Goal: Use online tool/utility: Utilize a website feature to perform a specific function

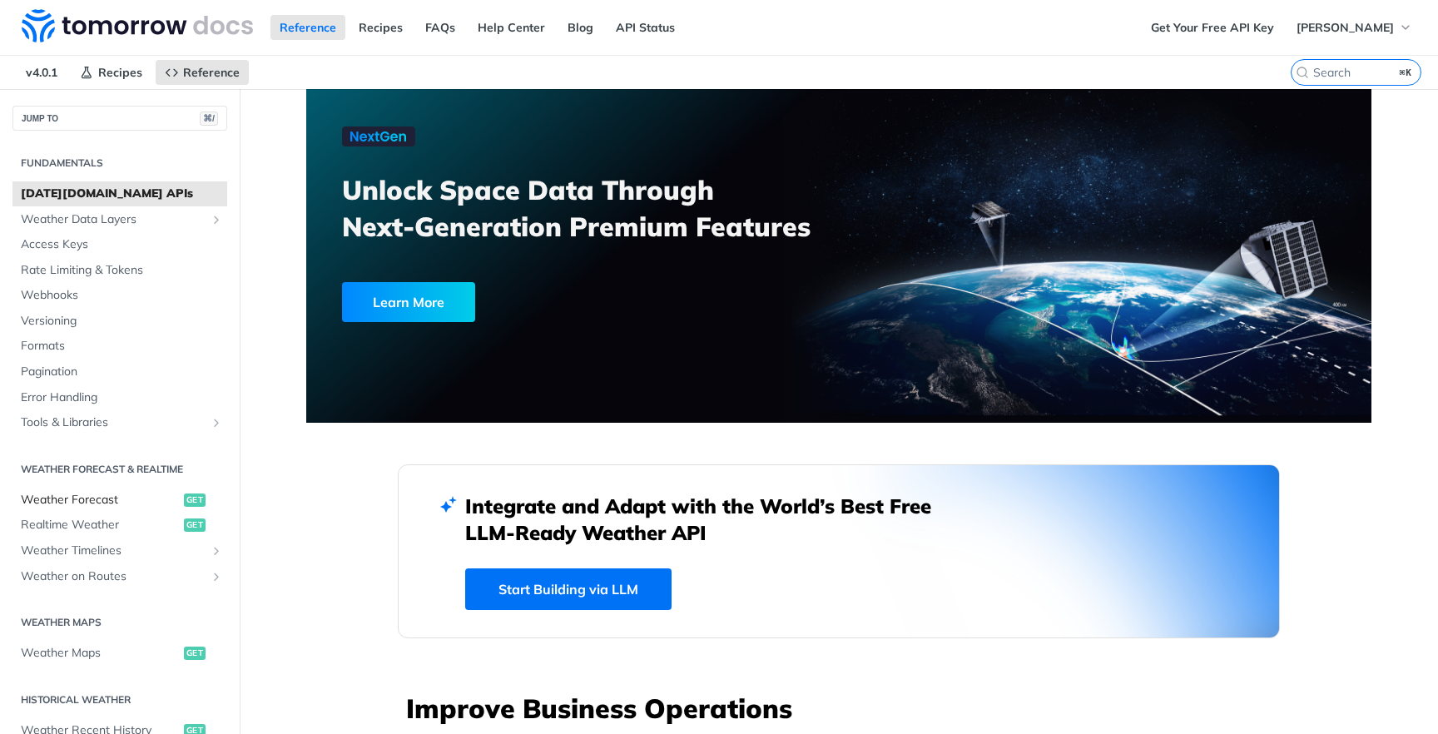
click at [103, 496] on span "Weather Forecast" at bounding box center [100, 500] width 159 height 17
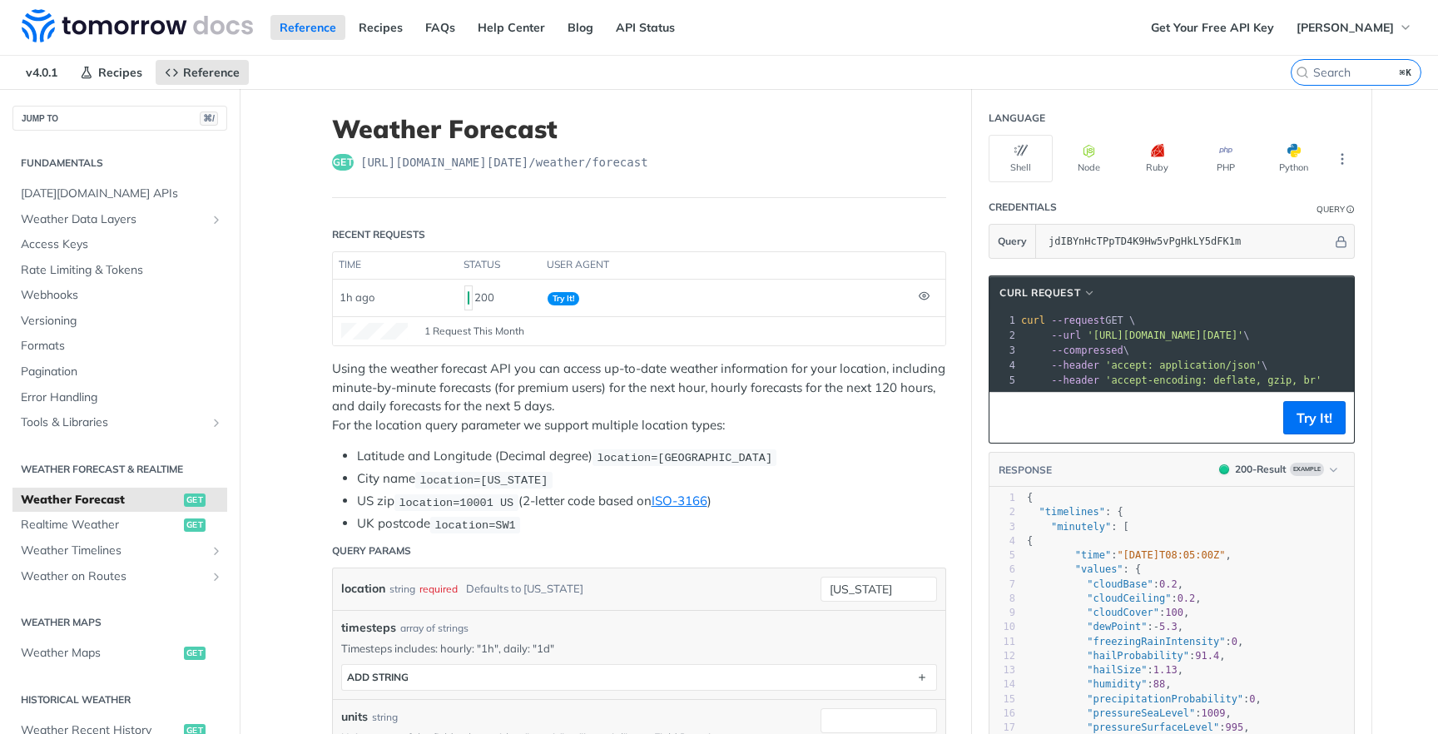
click at [519, 479] on span "location=[US_STATE]" at bounding box center [484, 480] width 128 height 12
click at [881, 458] on li "Latitude and Longitude (Decimal degree) location=[GEOGRAPHIC_DATA]" at bounding box center [651, 456] width 589 height 19
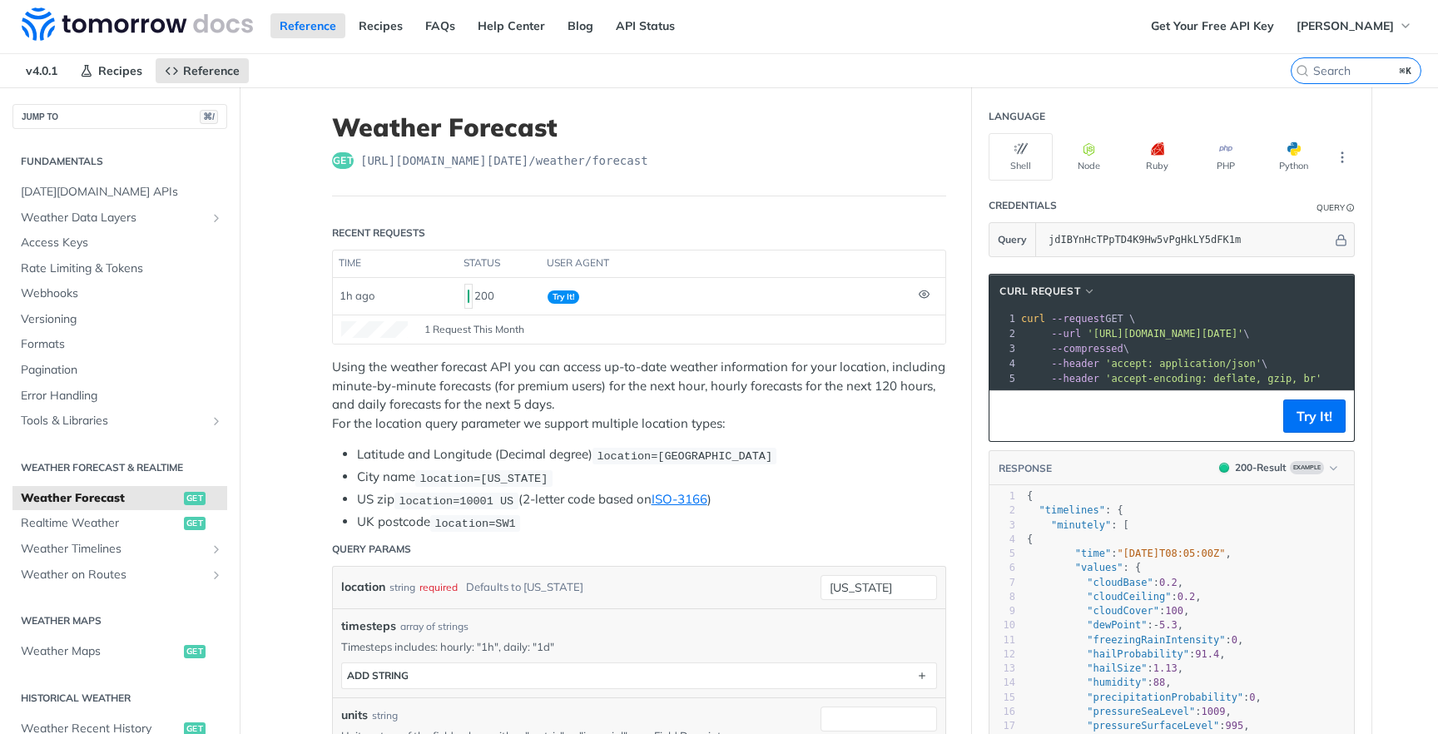
scroll to position [3, 0]
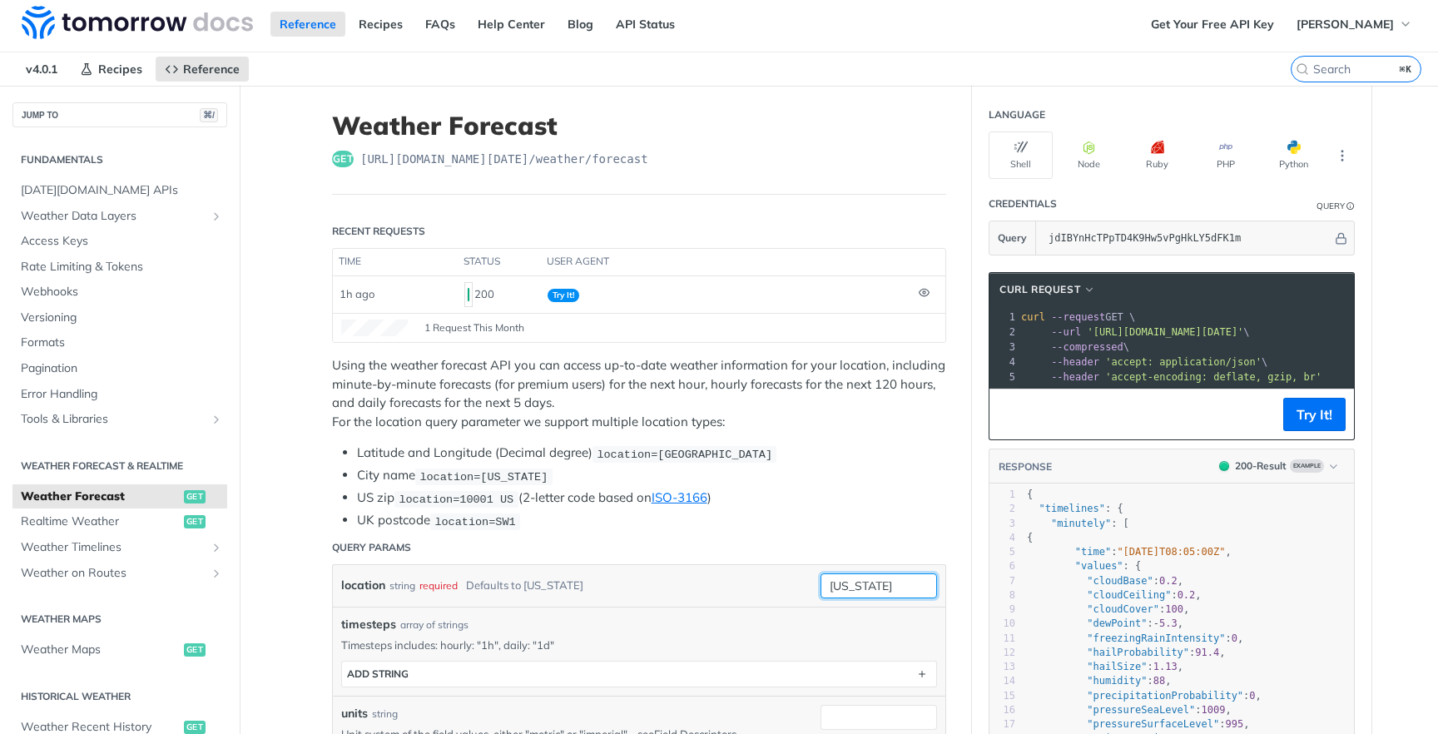
click at [895, 581] on input "[US_STATE]" at bounding box center [879, 586] width 117 height 25
drag, startPoint x: 895, startPoint y: 581, endPoint x: 807, endPoint y: 584, distance: 88.3
click at [807, 584] on div "location string required Defaults to [US_STATE] [US_STATE] required type : stri…" at bounding box center [639, 586] width 596 height 25
click at [854, 507] on ul "Latitude and Longitude (Decimal degree) location=[GEOGRAPHIC_DATA] City name lo…" at bounding box center [639, 487] width 614 height 87
click at [753, 601] on div "location string required Defaults to [US_STATE] tysons" at bounding box center [639, 586] width 613 height 42
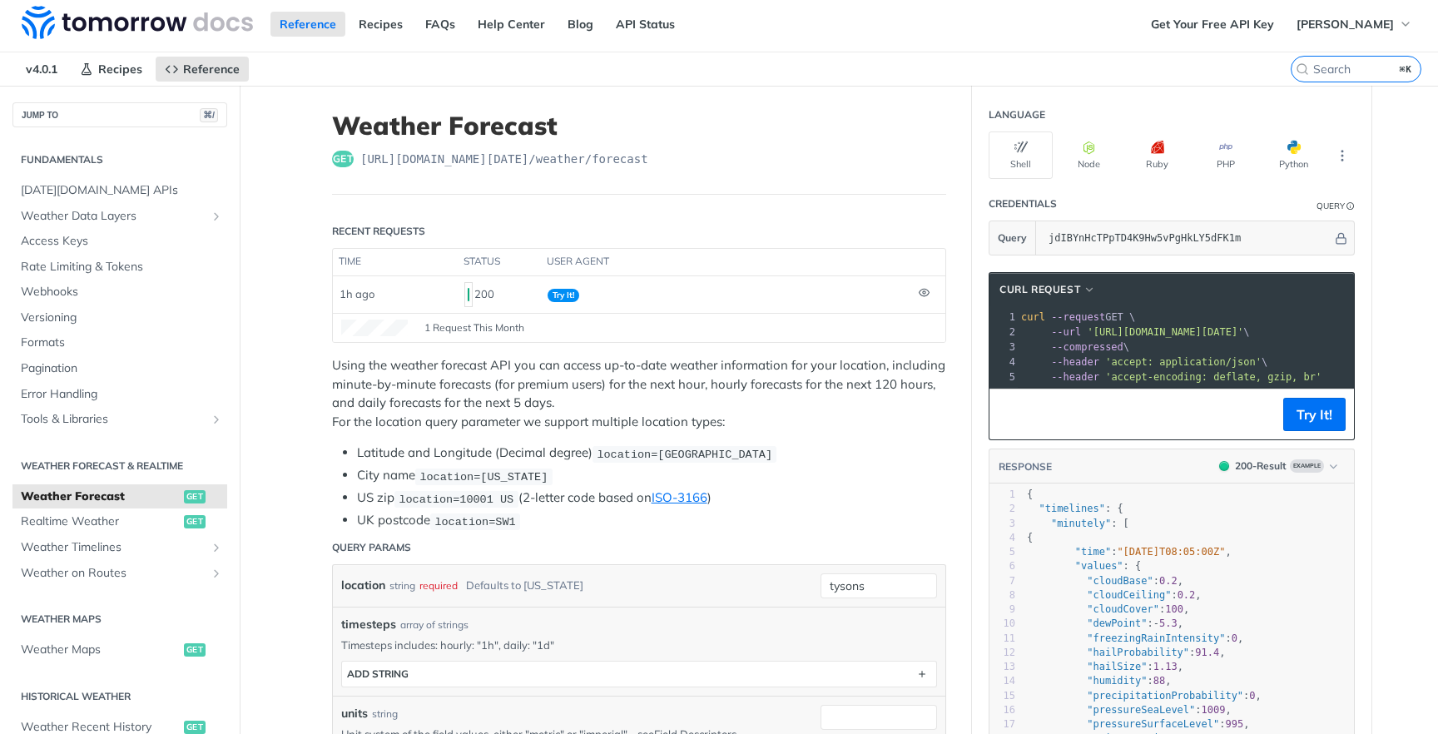
click at [504, 586] on div "Defaults to [US_STATE]" at bounding box center [524, 586] width 117 height 24
click at [420, 584] on div "required" at bounding box center [439, 586] width 38 height 24
click at [891, 577] on input "tysons" at bounding box center [879, 586] width 117 height 25
drag, startPoint x: 891, startPoint y: 582, endPoint x: 807, endPoint y: 577, distance: 83.4
click at [807, 577] on div "location string required Defaults to [US_STATE] tysons required type : string U…" at bounding box center [639, 586] width 596 height 25
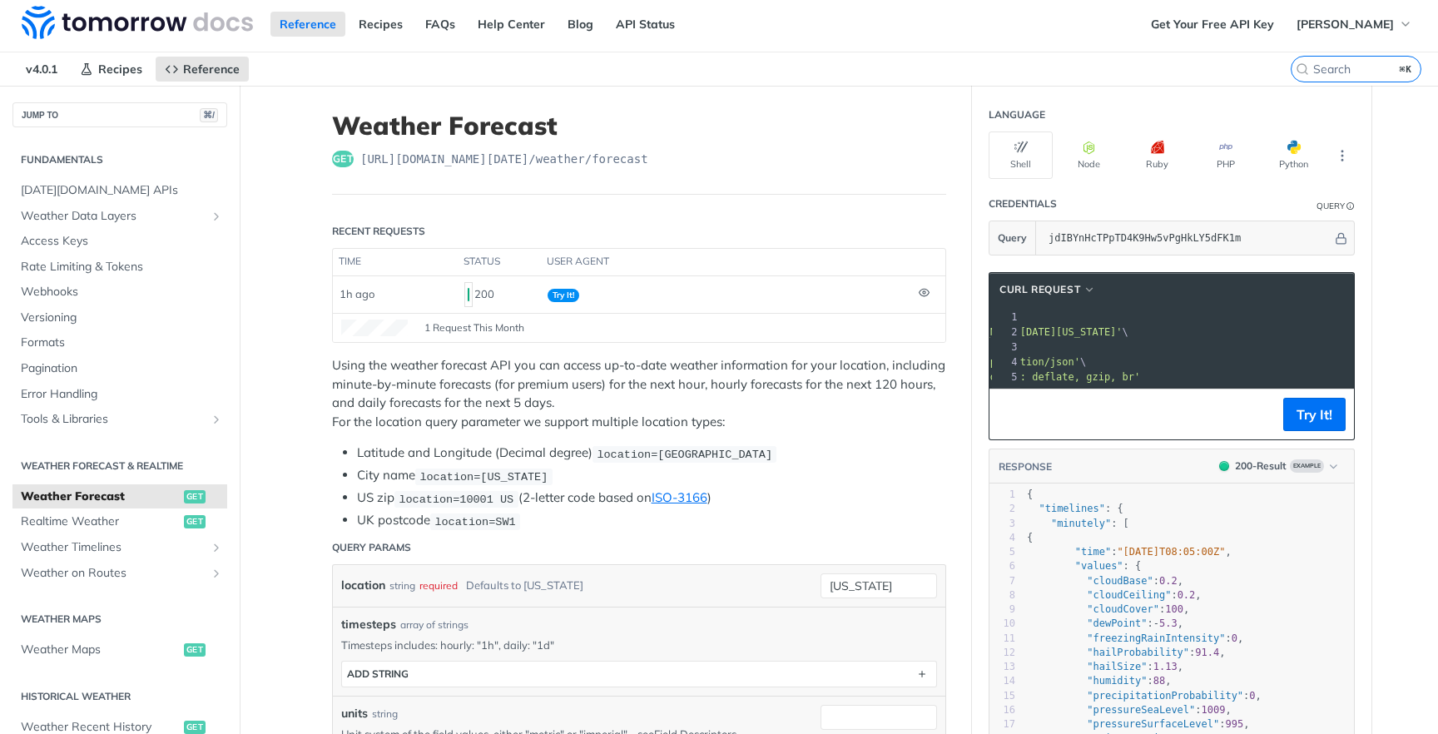
scroll to position [0, 0]
click at [912, 607] on div "timesteps array of strings Timesteps includes: hourly: "1h", daily: "1d" timest…" at bounding box center [639, 651] width 613 height 89
drag, startPoint x: 894, startPoint y: 584, endPoint x: 822, endPoint y: 581, distance: 72.5
click at [822, 581] on input "[US_STATE]" at bounding box center [879, 586] width 117 height 25
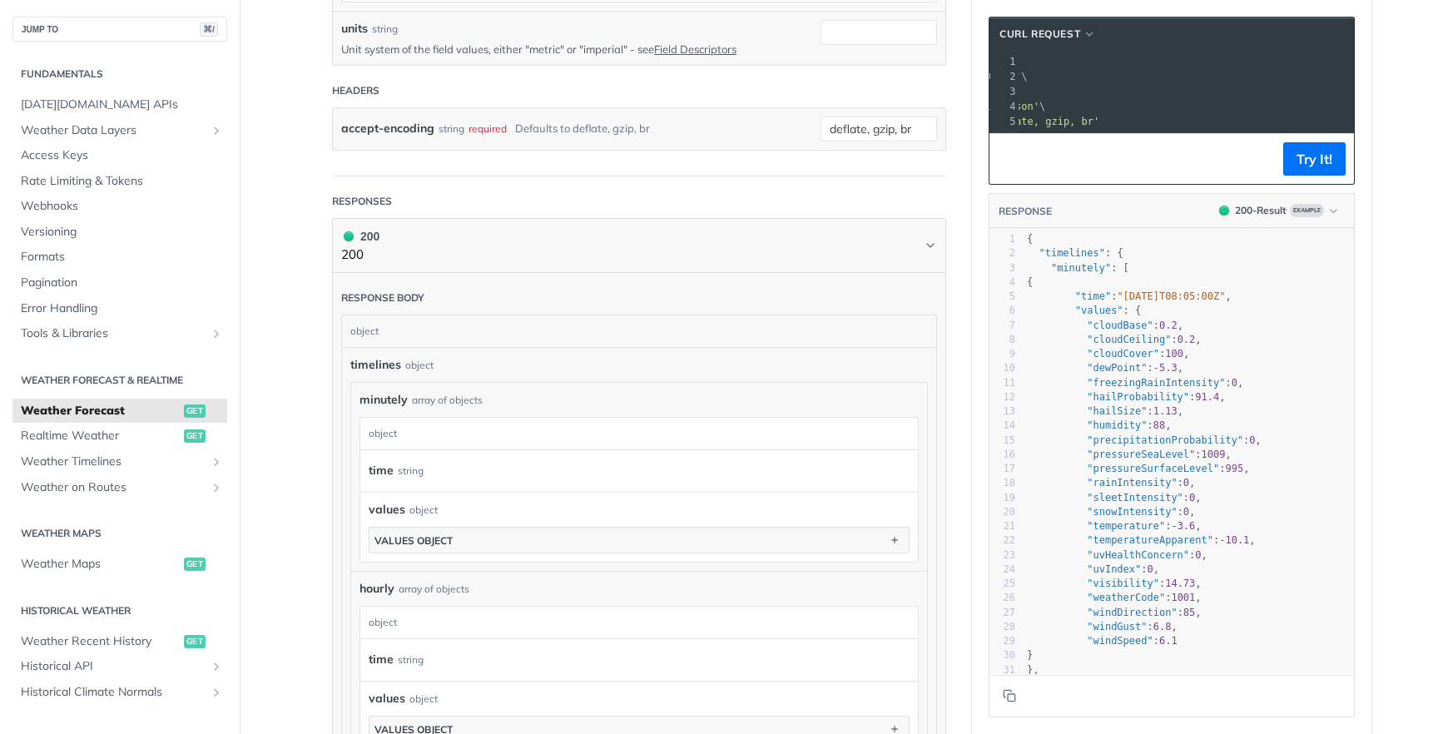
scroll to position [721, 0]
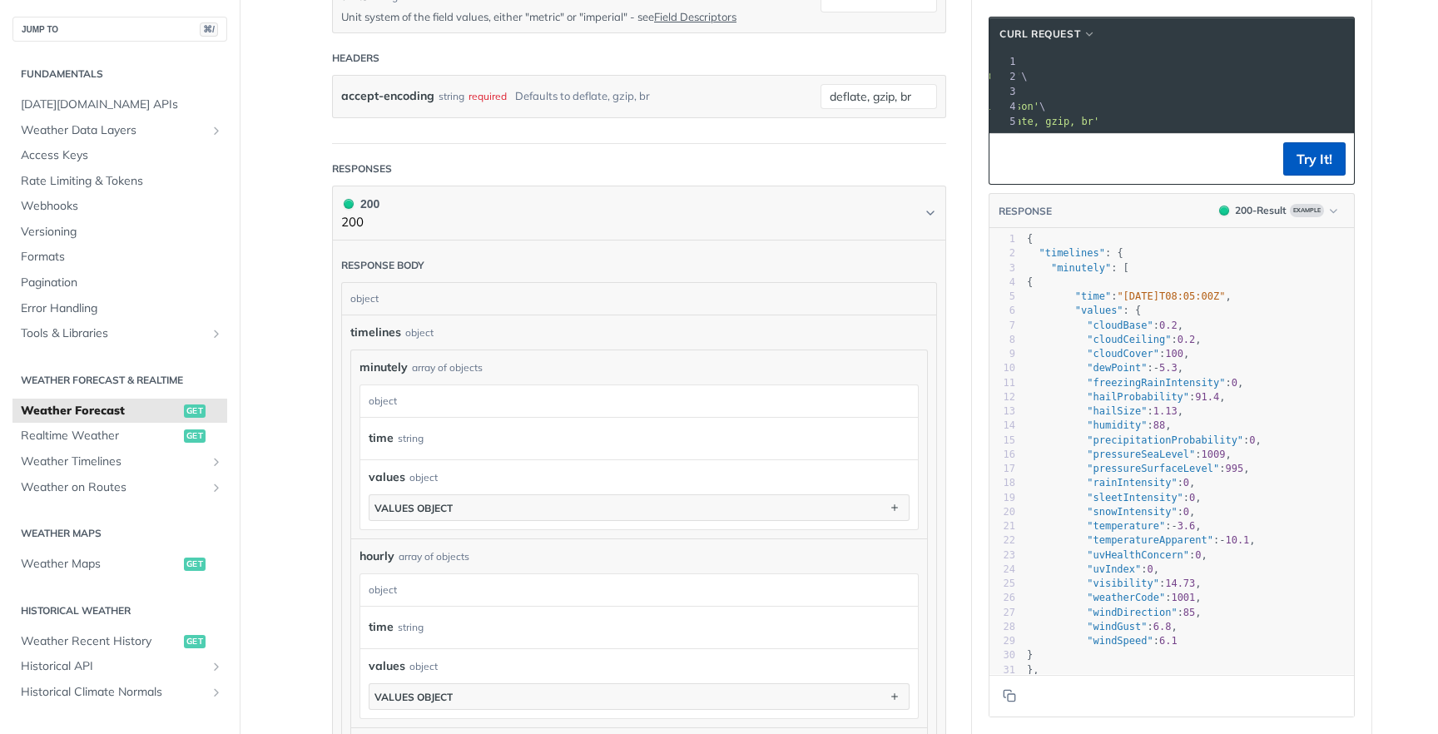
type input "tysons corner"
click at [1306, 174] on button "Try It!" at bounding box center [1315, 158] width 62 height 33
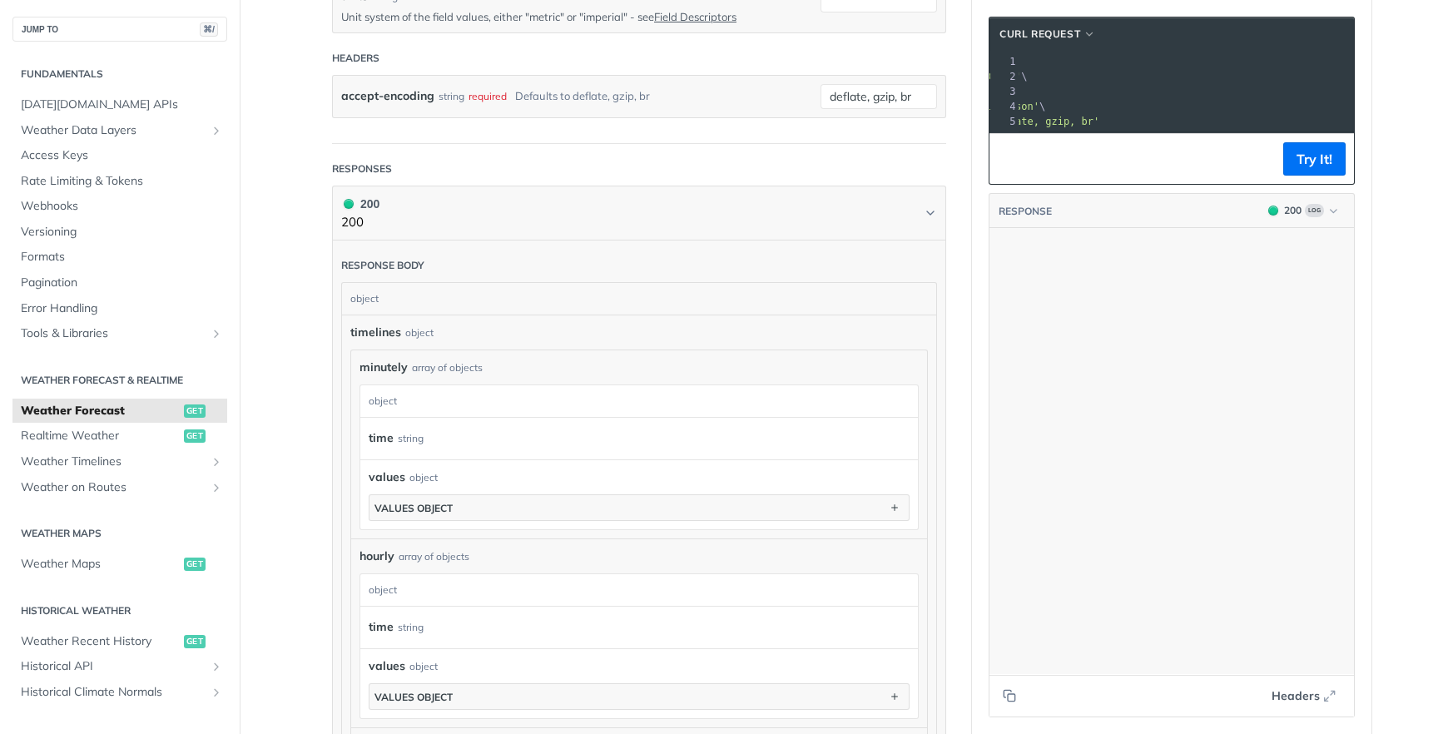
scroll to position [1652, 0]
